Goal: Information Seeking & Learning: Learn about a topic

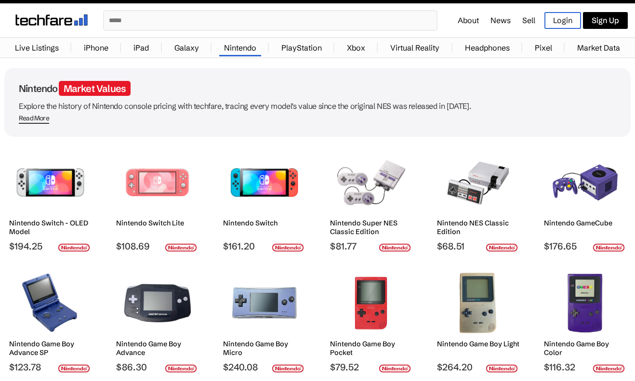
scroll to position [12, 0]
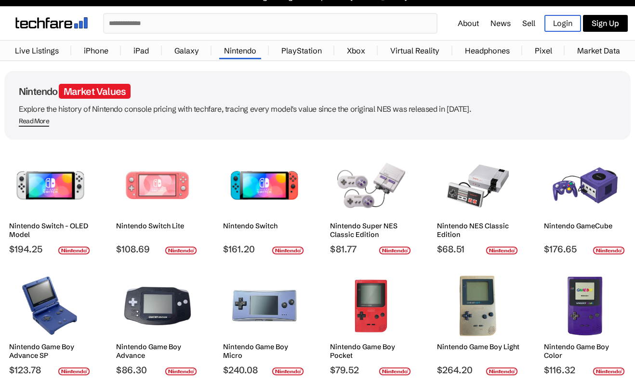
click at [477, 214] on img at bounding box center [478, 185] width 68 height 63
click at [461, 222] on h2 "Nintendo NES Classic Edition" at bounding box center [478, 230] width 82 height 17
click at [510, 248] on img at bounding box center [501, 250] width 33 height 9
click at [493, 236] on h2 "Nintendo NES Classic Edition" at bounding box center [478, 230] width 82 height 17
click at [488, 228] on h2 "Nintendo NES Classic Edition" at bounding box center [478, 230] width 82 height 17
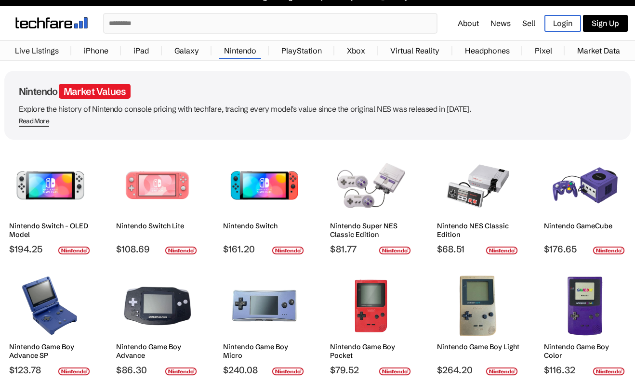
click at [484, 223] on h2 "Nintendo NES Classic Edition" at bounding box center [478, 230] width 82 height 17
click at [489, 223] on h2 "Nintendo NES Classic Edition" at bounding box center [478, 230] width 82 height 17
click at [502, 228] on h2 "Nintendo NES Classic Edition" at bounding box center [478, 230] width 82 height 17
click at [463, 191] on img at bounding box center [478, 185] width 68 height 63
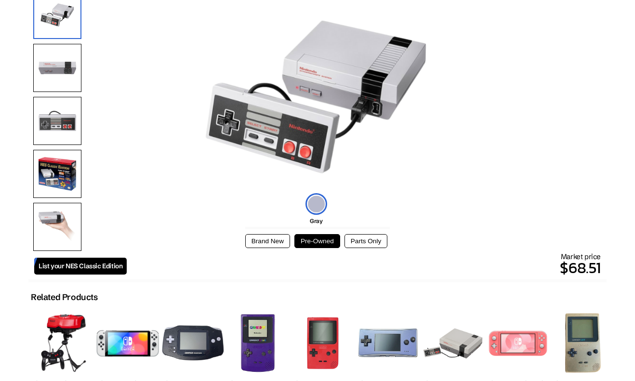
scroll to position [121, 0]
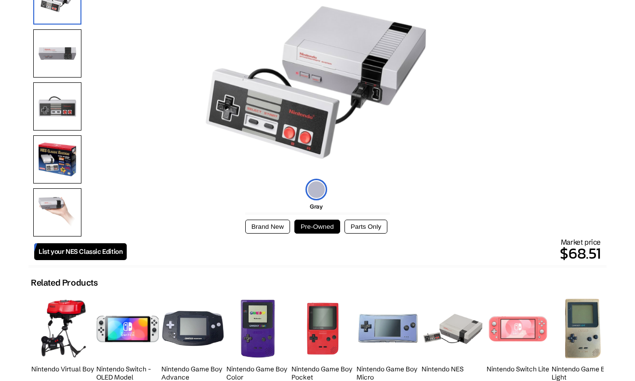
click at [323, 234] on button "Pre-Owned" at bounding box center [317, 227] width 46 height 14
click at [314, 223] on button "Pre-Owned" at bounding box center [317, 227] width 46 height 14
click at [325, 228] on button "Pre-Owned" at bounding box center [317, 227] width 46 height 14
click at [320, 224] on button "Pre-Owned" at bounding box center [317, 227] width 46 height 14
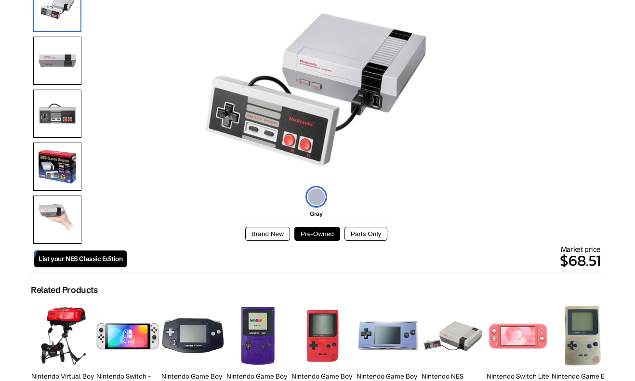
click at [318, 239] on button "Pre-Owned" at bounding box center [317, 234] width 46 height 14
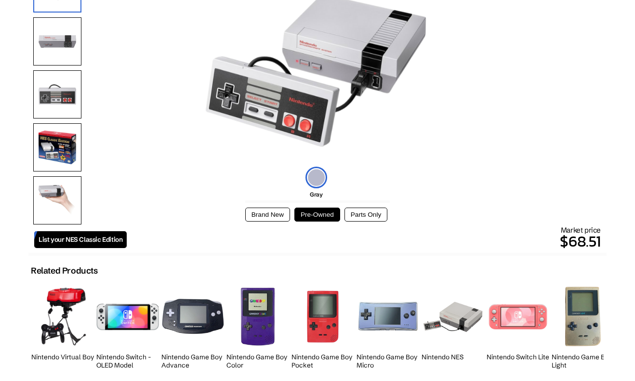
click at [326, 232] on p "$68.51" at bounding box center [364, 241] width 474 height 23
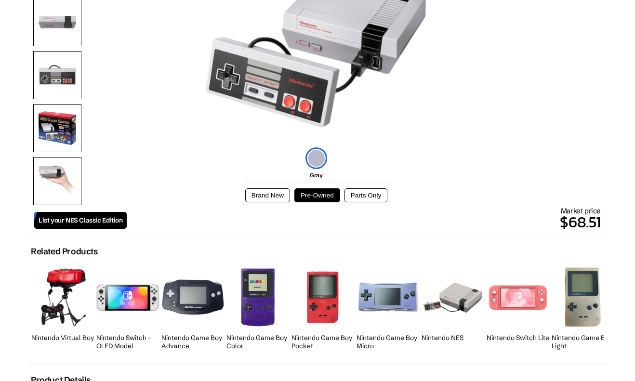
click at [323, 202] on button "Pre-Owned" at bounding box center [317, 195] width 46 height 14
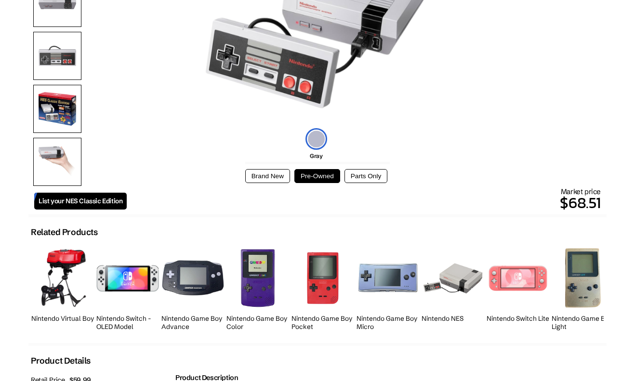
click at [328, 193] on p "$68.51" at bounding box center [364, 202] width 474 height 23
click at [323, 172] on button "Pre-Owned" at bounding box center [317, 176] width 46 height 14
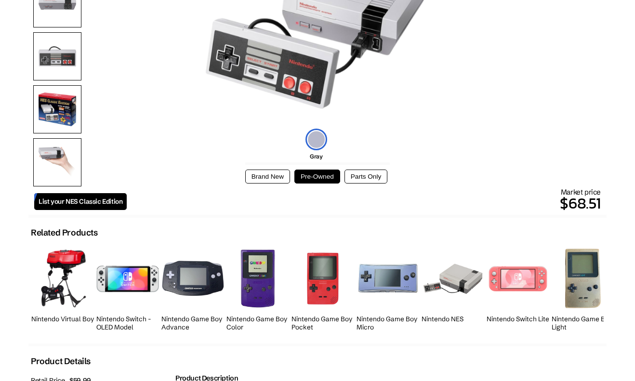
click at [319, 175] on button "Pre-Owned" at bounding box center [317, 177] width 46 height 14
click at [318, 180] on button "Pre-Owned" at bounding box center [317, 177] width 46 height 14
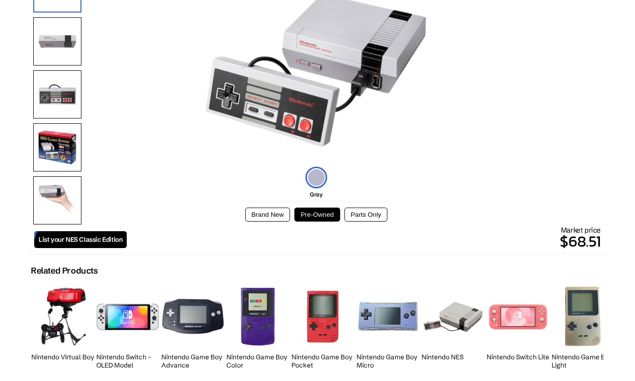
scroll to position [120, 0]
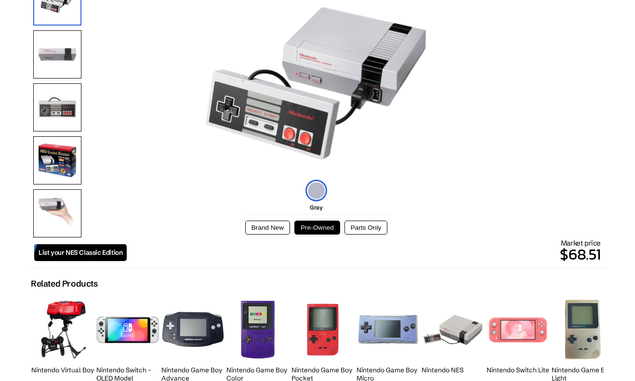
click at [589, 247] on p "$68.51" at bounding box center [364, 254] width 474 height 23
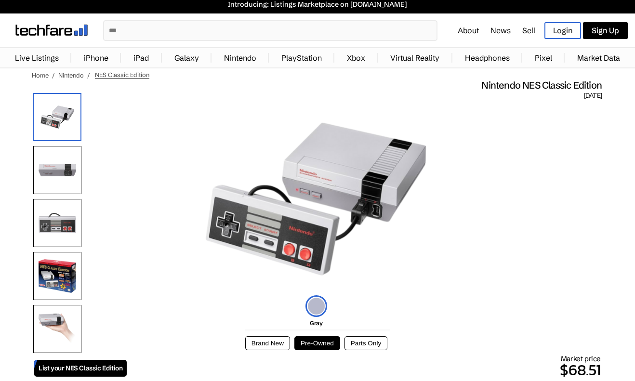
scroll to position [0, 0]
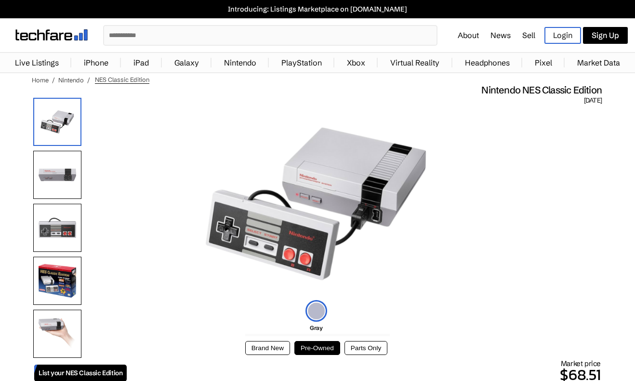
click at [584, 97] on span "November 10, 2016" at bounding box center [593, 100] width 18 height 9
click at [335, 352] on button "Pre-Owned" at bounding box center [317, 348] width 46 height 14
click at [323, 347] on button "Pre-Owned" at bounding box center [317, 348] width 46 height 14
click at [317, 320] on img at bounding box center [316, 311] width 22 height 22
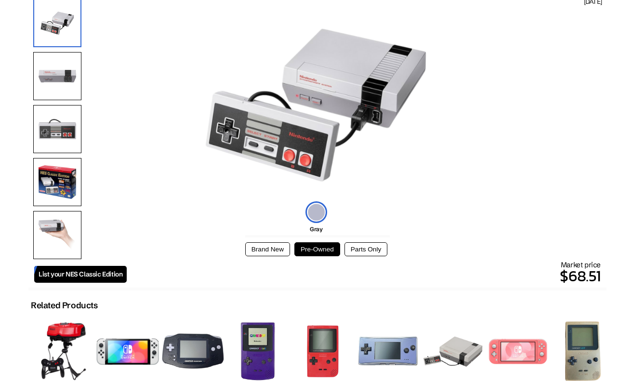
click at [269, 254] on button "Brand New" at bounding box center [267, 249] width 45 height 14
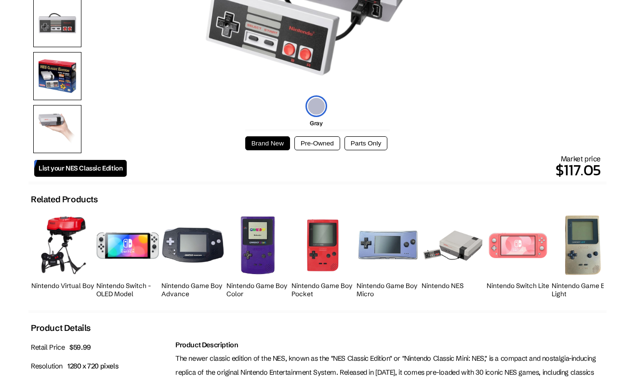
scroll to position [206, 0]
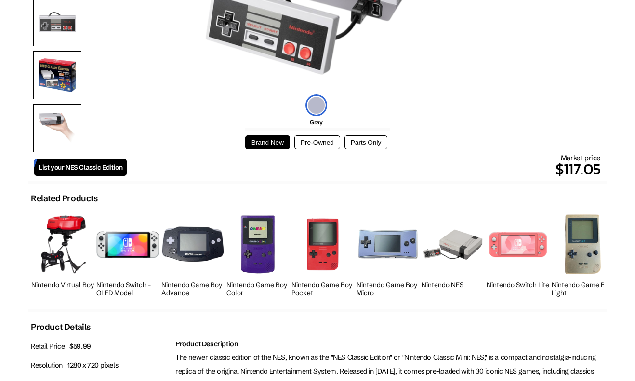
click at [376, 147] on button "Parts Only" at bounding box center [365, 142] width 43 height 14
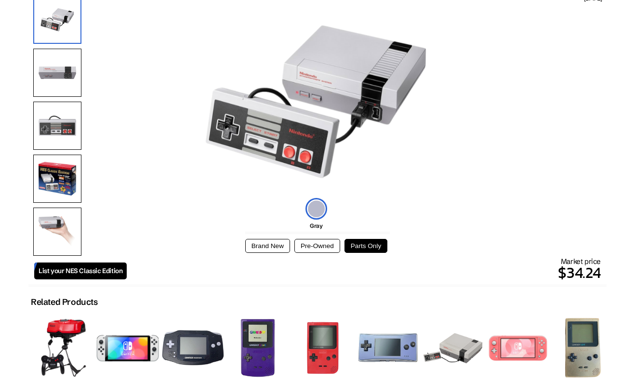
scroll to position [100, 0]
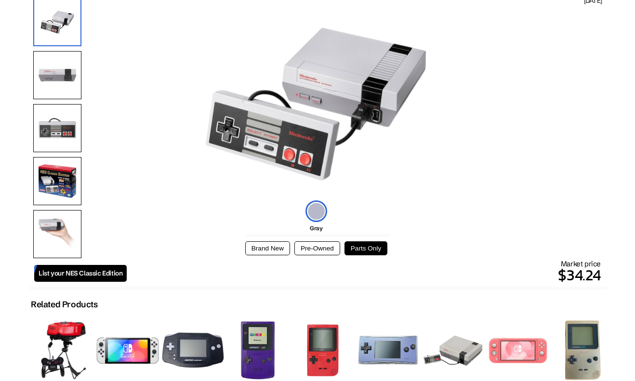
click at [322, 247] on button "Pre-Owned" at bounding box center [317, 248] width 46 height 14
